Goal: Task Accomplishment & Management: Manage account settings

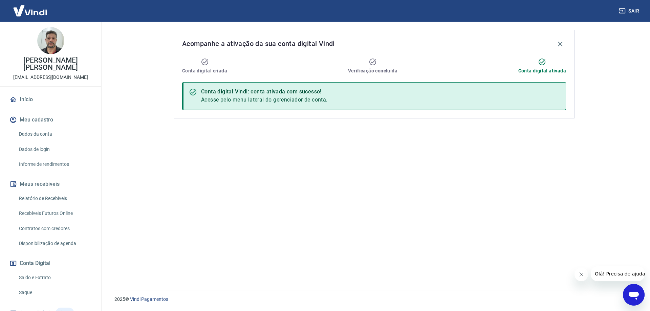
click at [44, 92] on link "Início" at bounding box center [50, 99] width 85 height 15
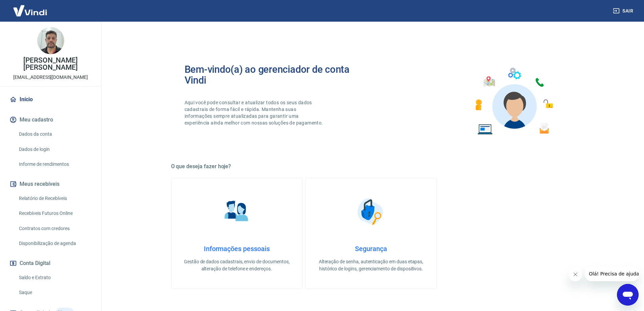
click at [36, 127] on link "Dados da conta" at bounding box center [54, 134] width 77 height 14
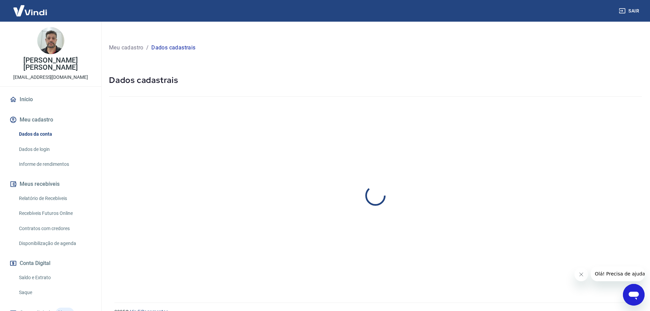
select select "SP"
select select "business"
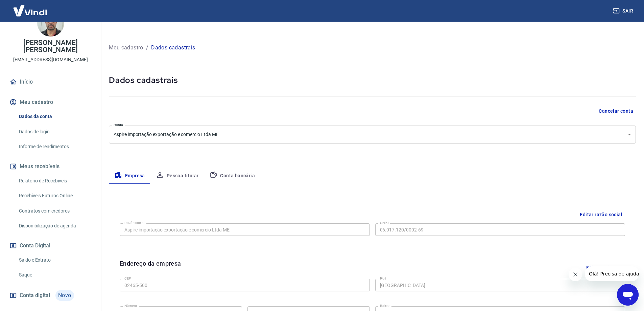
scroll to position [34, 0]
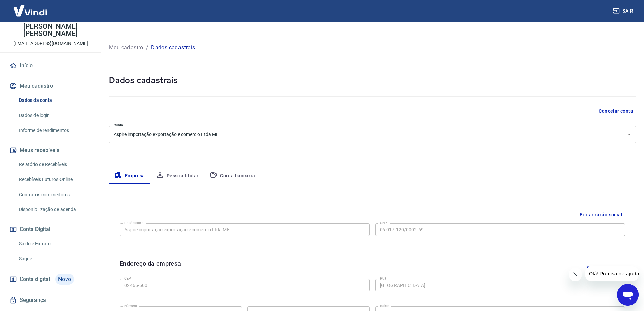
click at [41, 158] on link "Relatório de Recebíveis" at bounding box center [54, 165] width 77 height 14
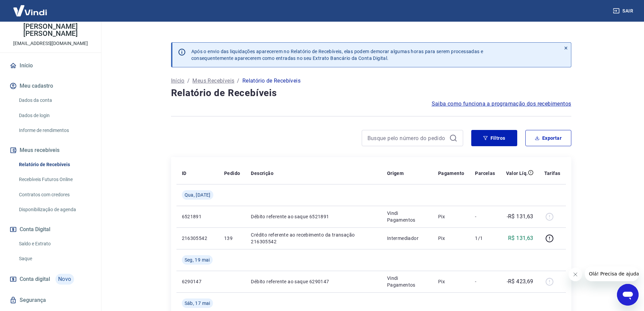
click at [42, 173] on link "Recebíveis Futuros Online" at bounding box center [54, 180] width 77 height 14
click at [62, 188] on link "Contratos com credores" at bounding box center [54, 195] width 77 height 14
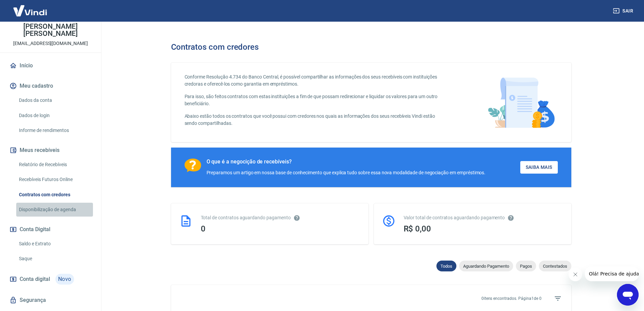
click at [62, 203] on link "Disponibilização de agenda" at bounding box center [54, 210] width 77 height 14
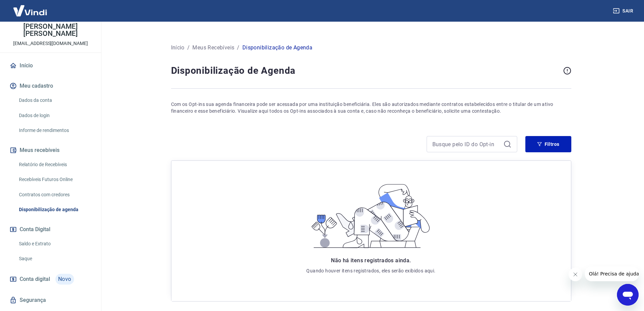
click at [49, 237] on link "Saldo e Extrato" at bounding box center [54, 244] width 77 height 14
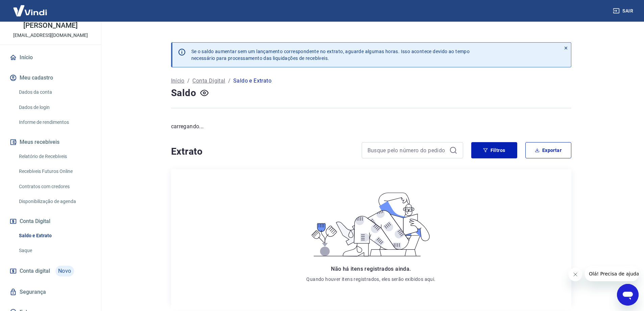
scroll to position [44, 0]
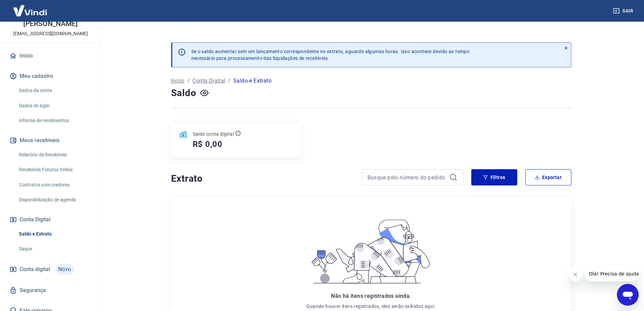
click at [46, 242] on link "Saque" at bounding box center [54, 249] width 77 height 14
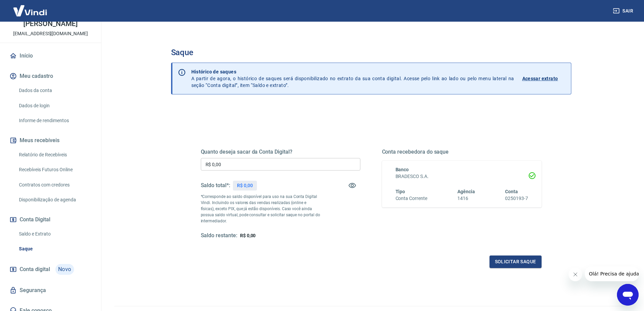
scroll to position [24, 0]
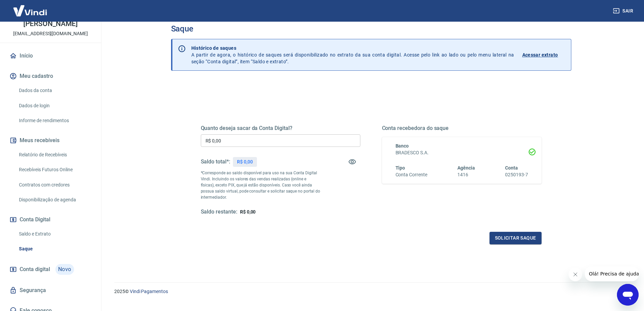
click at [51, 262] on link "Conta digital Novo" at bounding box center [50, 269] width 85 height 16
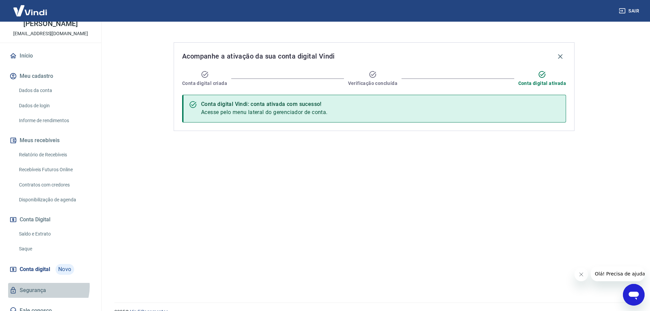
click at [42, 283] on link "Segurança" at bounding box center [50, 290] width 85 height 15
